Goal: Task Accomplishment & Management: Complete application form

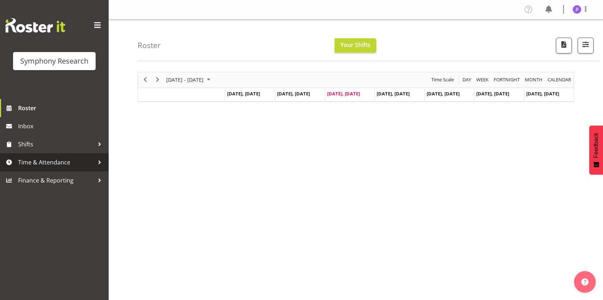
click at [74, 164] on span "Time & Attendance" at bounding box center [56, 162] width 76 height 11
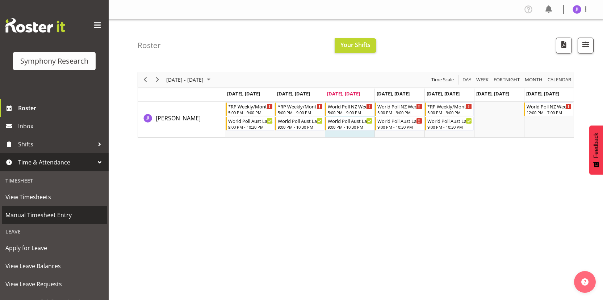
click at [57, 219] on span "Manual Timesheet Entry" at bounding box center [54, 215] width 98 height 11
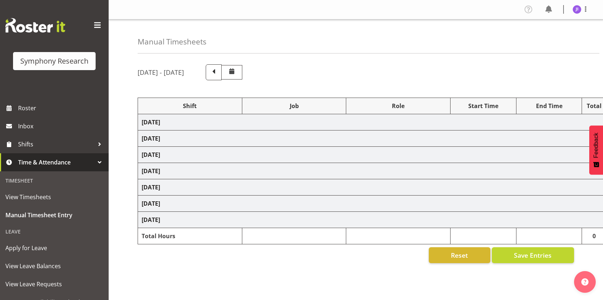
select select "48116"
select select "10633"
select select "48116"
select select "10499"
select select "48116"
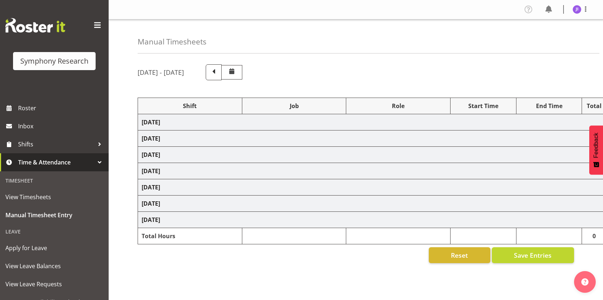
select select "10499"
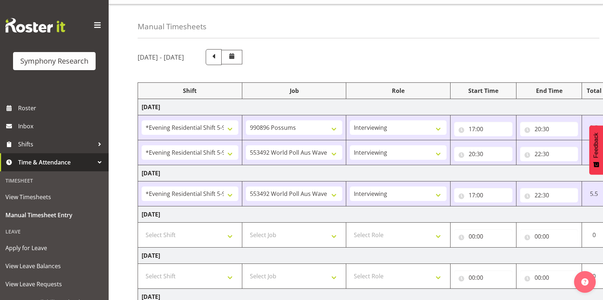
scroll to position [86, 0]
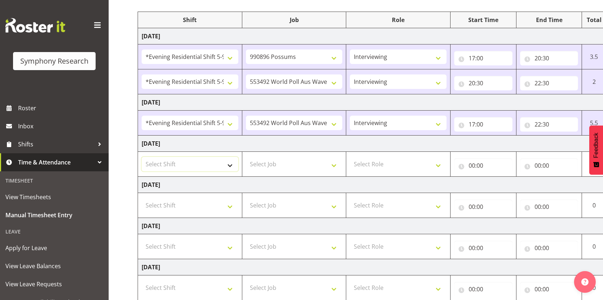
click at [196, 161] on select "Select Shift !!Weekend Residential (Roster IT Shift Label) *Business 9/10am ~ 4…" at bounding box center [190, 164] width 97 height 14
click at [197, 166] on select "Select Shift !!Weekend Residential (Roster IT Shift Label) *Business 9/10am ~ 4…" at bounding box center [190, 164] width 97 height 14
select select "48116"
click at [142, 157] on select "Select Shift !!Weekend Residential (Roster IT Shift Label) *Business 9/10am ~ 4…" at bounding box center [190, 164] width 97 height 14
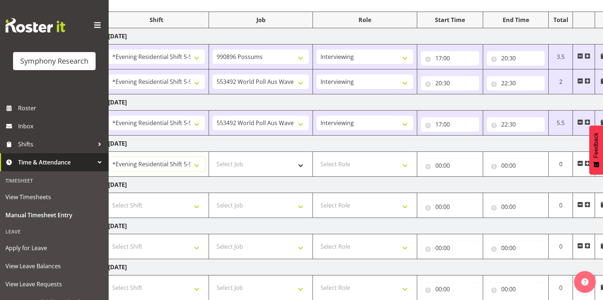
scroll to position [0, 35]
click at [282, 166] on select "Select Job 550060 IF Admin 553492 World Poll Aus Wave 2 Main 2025 553493 World …" at bounding box center [258, 164] width 97 height 14
select select "10242"
click at [210, 157] on select "Select Job 550060 IF Admin 553492 World Poll Aus Wave 2 Main 2025 553493 World …" at bounding box center [258, 164] width 97 height 14
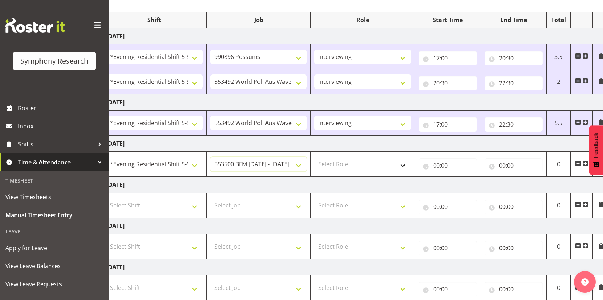
scroll to position [0, 42]
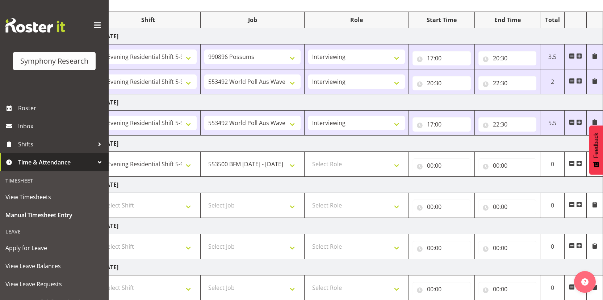
click at [577, 163] on span at bounding box center [579, 164] width 6 height 6
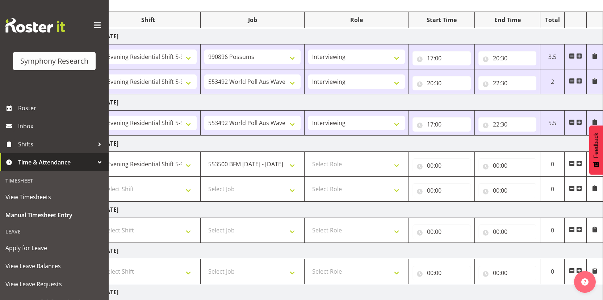
scroll to position [0, 0]
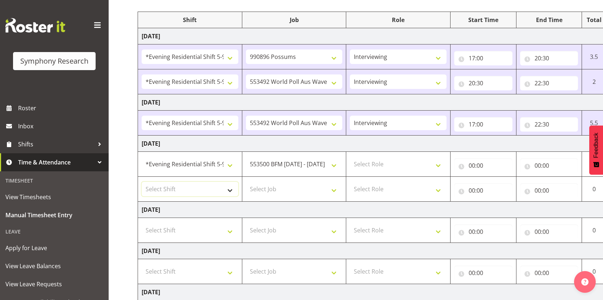
click at [220, 190] on select "Select Shift !!Weekend Residential (Roster IT Shift Label) *Business 9/10am ~ 4…" at bounding box center [190, 189] width 97 height 14
click at [142, 182] on select "Select Shift !!Weekend Residential (Roster IT Shift Label) *Business 9/10am ~ 4…" at bounding box center [190, 189] width 97 height 14
click at [210, 193] on select "!!Weekend Residential (Roster IT Shift Label) *Business 9/10am ~ 4:30pm *Busine…" at bounding box center [190, 189] width 97 height 14
select select "48116"
click at [142, 182] on select "!!Weekend Residential (Roster IT Shift Label) *Business 9/10am ~ 4:30pm *Busine…" at bounding box center [190, 189] width 97 height 14
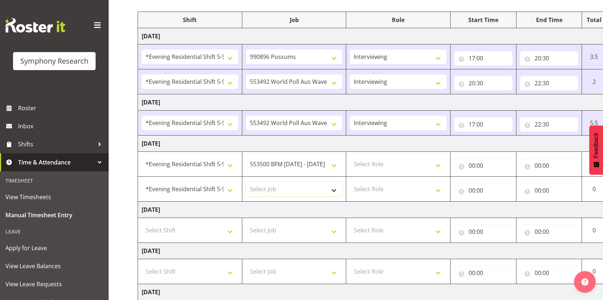
click at [297, 190] on select "Select Job 550060 IF Admin 553492 World Poll Aus Wave 2 Main 2025 553493 World …" at bounding box center [294, 189] width 97 height 14
select select "10499"
click at [246, 182] on select "Select Job 550060 IF Admin 553492 World Poll Aus Wave 2 Main 2025 553493 World …" at bounding box center [294, 189] width 97 height 14
click at [401, 165] on select "Select Role Interviewing Briefing" at bounding box center [398, 164] width 97 height 14
select select "47"
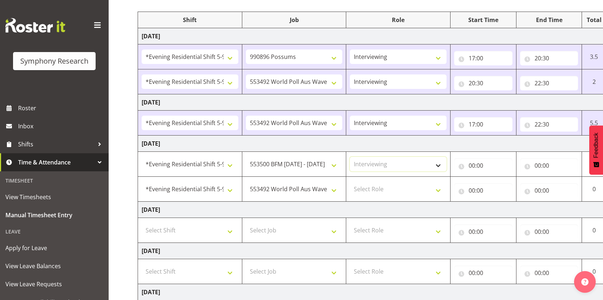
click at [350, 157] on select "Select Role Interviewing Briefing" at bounding box center [398, 164] width 97 height 14
click at [391, 188] on select "Select Role Interviewing Briefing" at bounding box center [398, 189] width 97 height 14
select select "47"
click at [350, 182] on select "Select Role Interviewing Briefing" at bounding box center [398, 189] width 97 height 14
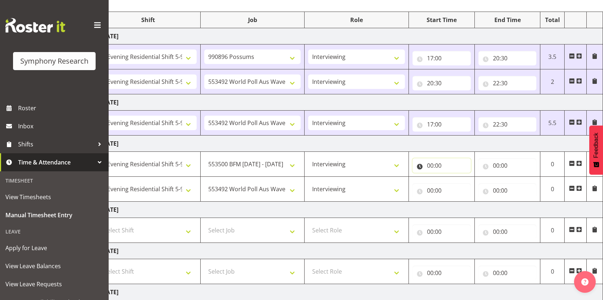
click at [430, 164] on input "00:00" at bounding box center [441, 166] width 58 height 14
click at [459, 186] on select "00 01 02 03 04 05 06 07 08 09 10 11 12 13 14 15 16 17 18 19 20 21 22 23" at bounding box center [462, 184] width 16 height 14
select select "17"
click at [454, 177] on select "00 01 02 03 04 05 06 07 08 09 10 11 12 13 14 15 16 17 18 19 20 21 22 23" at bounding box center [462, 184] width 16 height 14
type input "17:00"
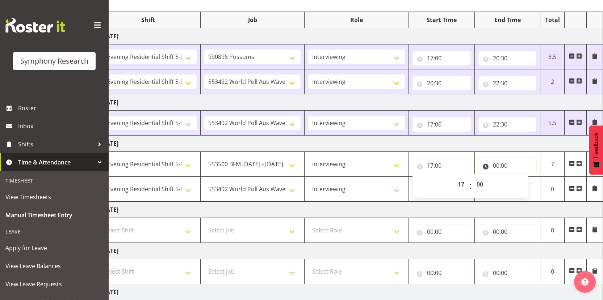
click at [495, 166] on input "00:00" at bounding box center [507, 166] width 58 height 14
click at [523, 183] on select "00 01 02 03 04 05 06 07 08 09 10 11 12 13 14 15 16 17 18 19 20 21 22 23" at bounding box center [527, 184] width 16 height 14
select select "20"
click at [519, 177] on select "00 01 02 03 04 05 06 07 08 09 10 11 12 13 14 15 16 17 18 19 20 21 22 23" at bounding box center [527, 184] width 16 height 14
type input "20:00"
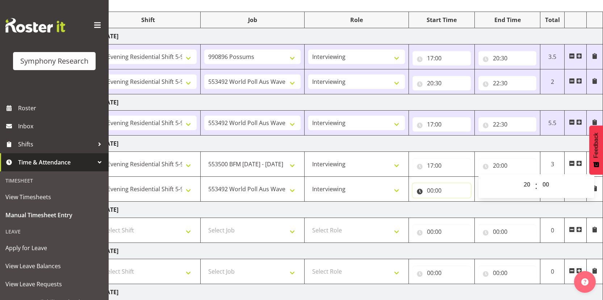
click at [431, 192] on input "00:00" at bounding box center [441, 191] width 58 height 14
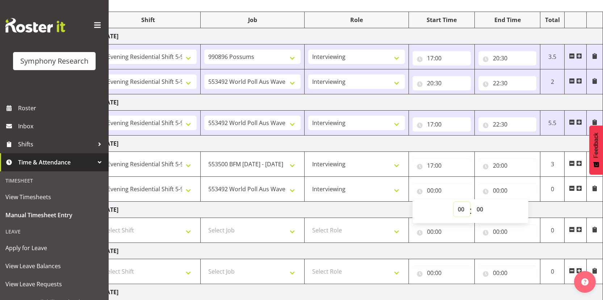
click at [456, 208] on select "00 01 02 03 04 05 06 07 08 09 10 11 12 13 14 15 16 17 18 19 20 21 22 23" at bounding box center [462, 209] width 16 height 14
select select "20"
click at [454, 202] on select "00 01 02 03 04 05 06 07 08 09 10 11 12 13 14 15 16 17 18 19 20 21 22 23" at bounding box center [462, 209] width 16 height 14
type input "20:00"
click at [497, 190] on input "00:00" at bounding box center [507, 191] width 58 height 14
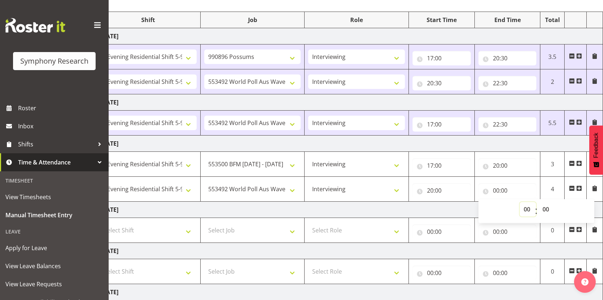
click at [526, 207] on select "00 01 02 03 04 05 06 07 08 09 10 11 12 13 14 15 16 17 18 19 20 21 22 23" at bounding box center [527, 209] width 16 height 14
select select "22"
click at [519, 202] on select "00 01 02 03 04 05 06 07 08 09 10 11 12 13 14 15 16 17 18 19 20 21 22 23" at bounding box center [527, 209] width 16 height 14
type input "22:00"
click at [546, 210] on select "00 01 02 03 04 05 06 07 08 09 10 11 12 13 14 15 16 17 18 19 20 21 22 23 24 25 2…" at bounding box center [546, 209] width 16 height 14
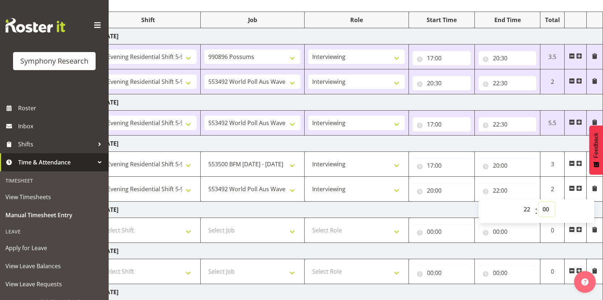
select select "30"
click at [538, 202] on select "00 01 02 03 04 05 06 07 08 09 10 11 12 13 14 15 16 17 18 19 20 21 22 23 24 25 2…" at bounding box center [546, 209] width 16 height 14
type input "22:30"
click at [428, 207] on td "Thursday 18th September 2025" at bounding box center [349, 210] width 506 height 16
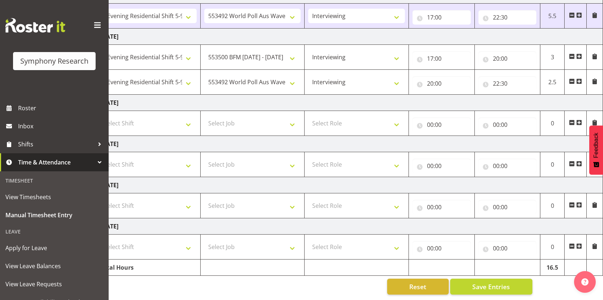
scroll to position [199, 0]
click at [485, 284] on span "Save Entries" at bounding box center [491, 286] width 38 height 9
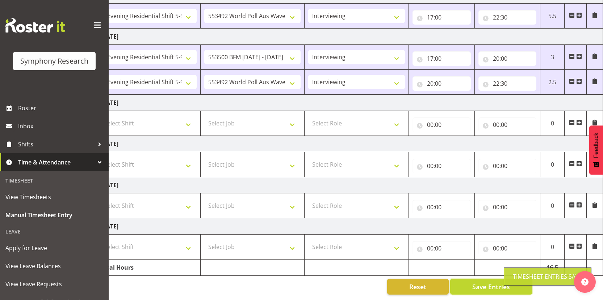
scroll to position [0, 0]
